Goal: Check status: Check status

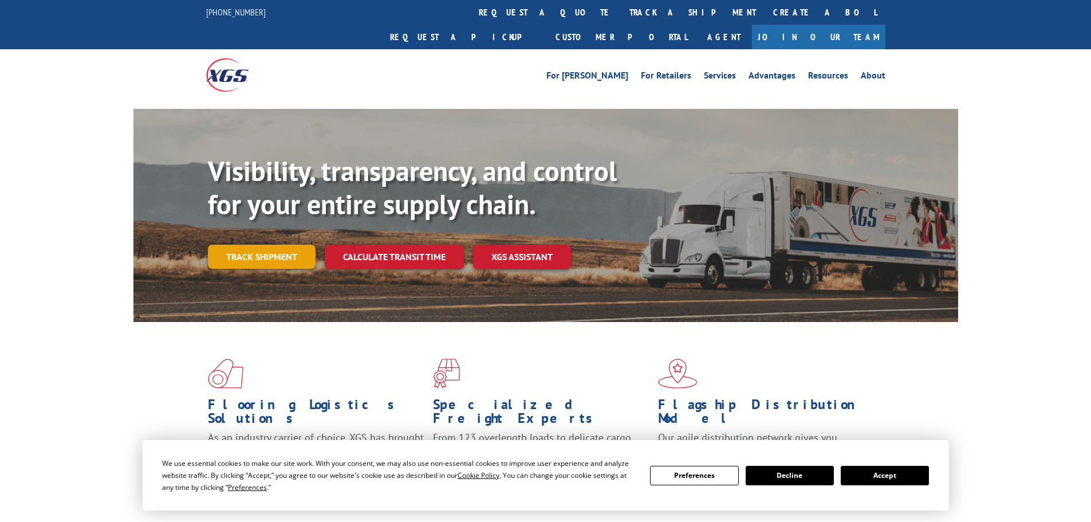
click at [284, 245] on link "Track shipment" at bounding box center [262, 257] width 108 height 24
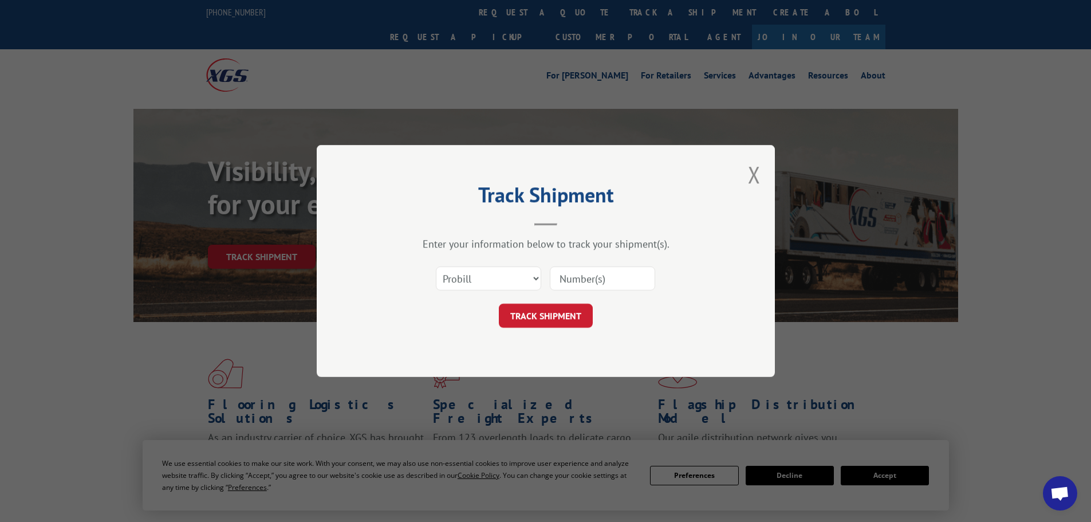
click at [575, 270] on input at bounding box center [602, 278] width 105 height 24
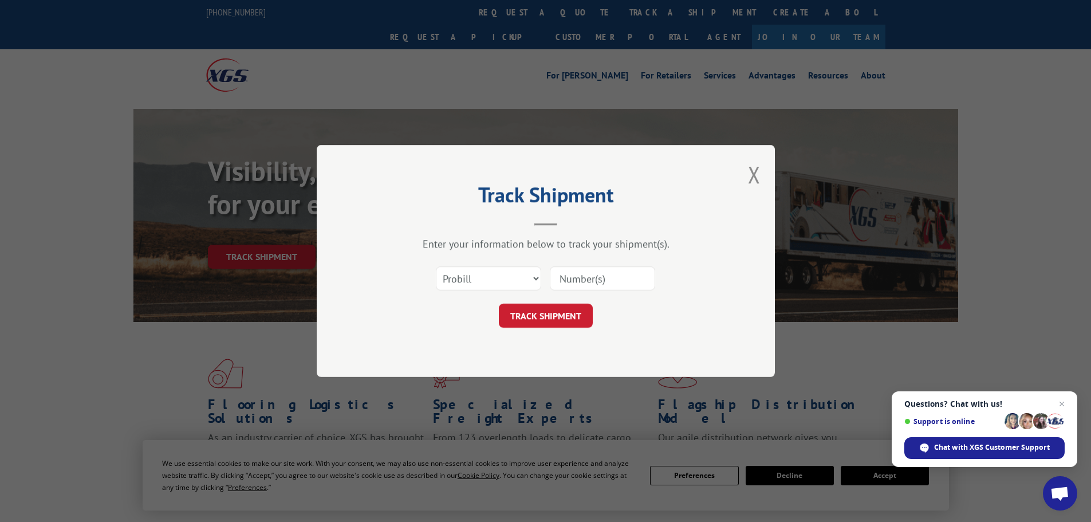
paste input "8600003126"
type input "8600003126"
click at [547, 319] on button "TRACK SHIPMENT" at bounding box center [546, 316] width 94 height 24
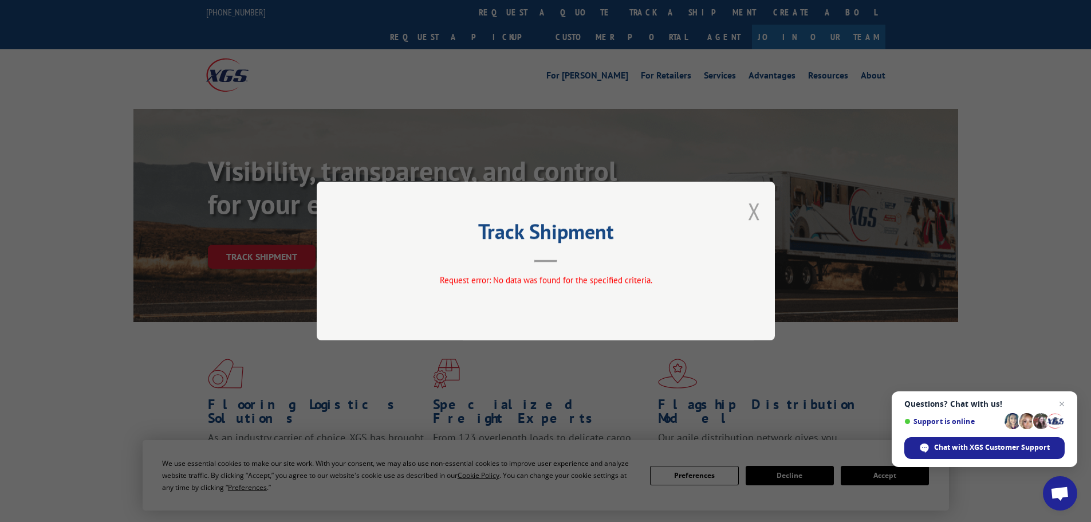
click at [757, 213] on button "Close modal" at bounding box center [754, 211] width 13 height 30
